Goal: Find specific page/section: Find specific page/section

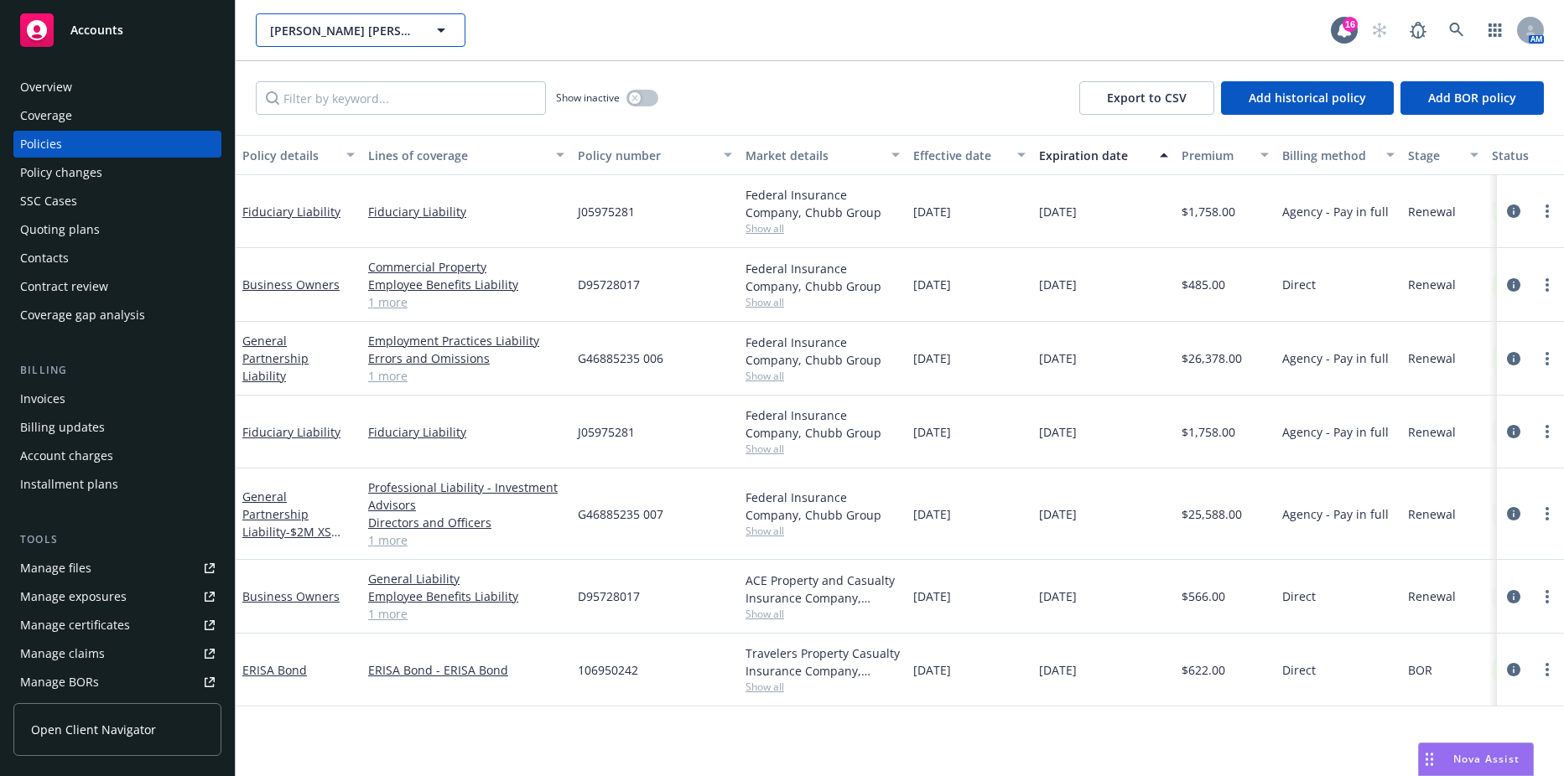
click at [358, 43] on button "[PERSON_NAME] [PERSON_NAME], Inc" at bounding box center [361, 30] width 210 height 34
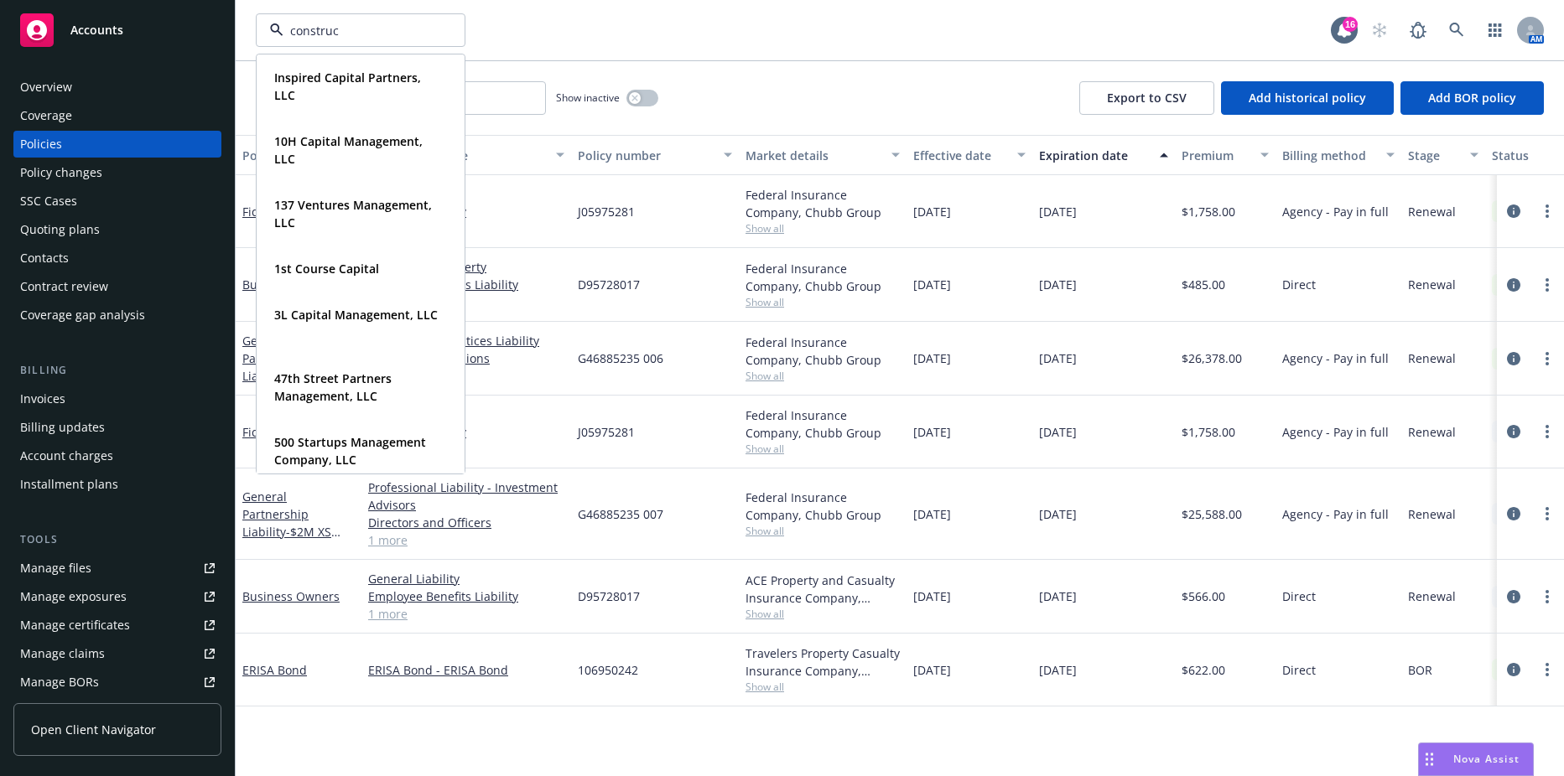
type input "construct"
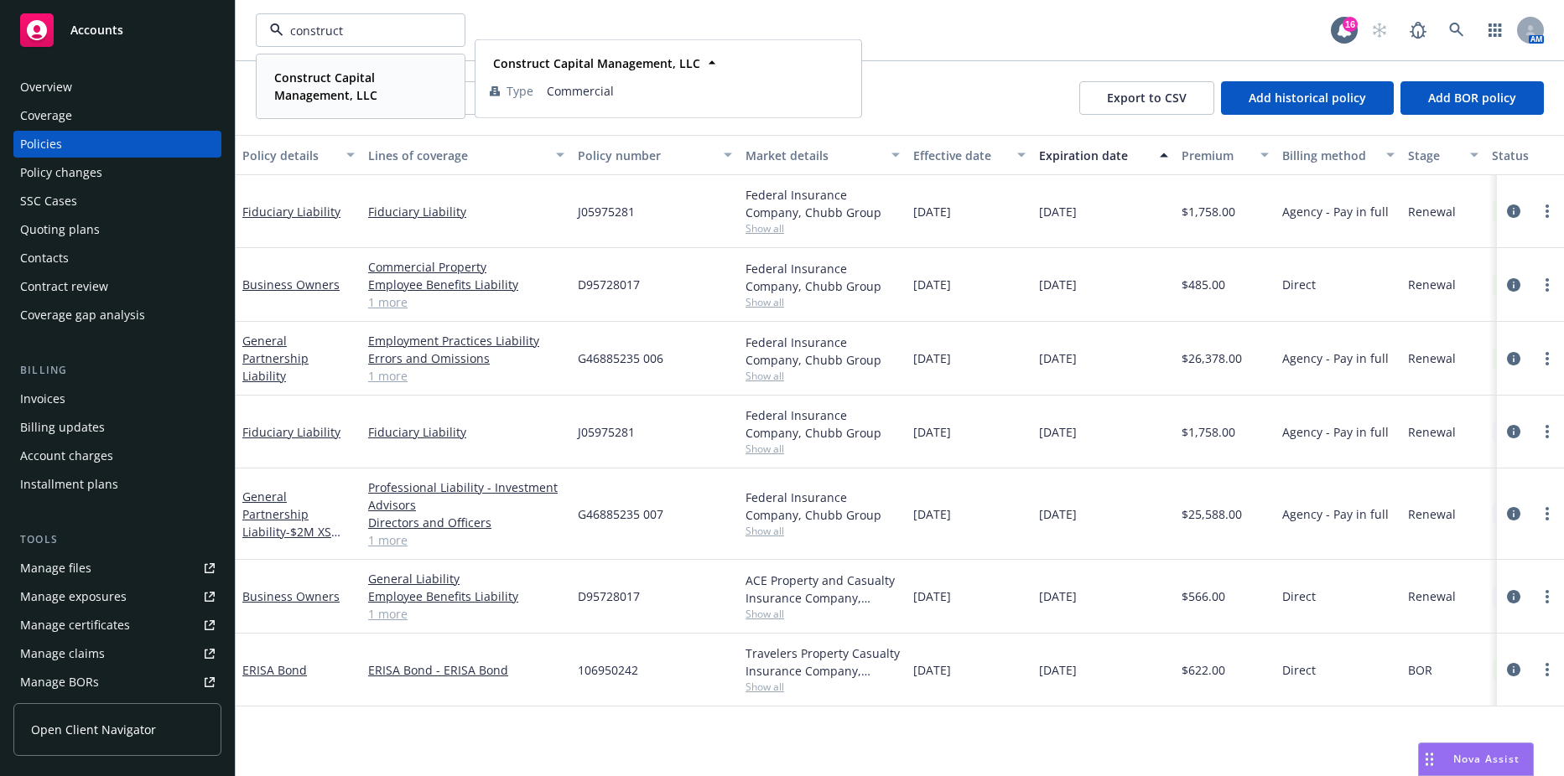
click at [329, 89] on strong "Construct Capital Management, LLC" at bounding box center [325, 87] width 103 height 34
